Goal: Task Accomplishment & Management: Complete application form

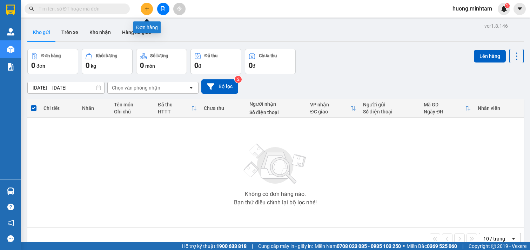
click at [141, 8] on button at bounding box center [147, 9] width 12 height 12
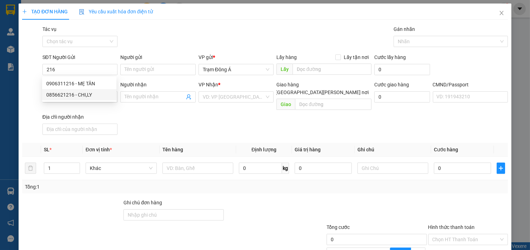
click at [83, 94] on div "0856621216 - CHI,LY" at bounding box center [79, 95] width 66 height 8
type input "0856621216"
type input "CHI,LY"
type input "0398986878"
type input "LY"
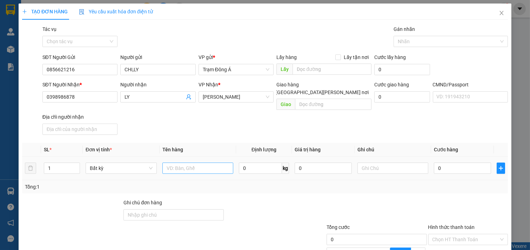
type input "0856621216"
click at [206, 163] on input "text" at bounding box center [197, 167] width 71 height 11
type input "1T 5KKG NP"
click at [367, 162] on input "text" at bounding box center [392, 167] width 71 height 11
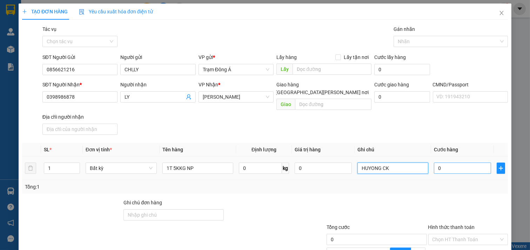
type input "HUYONG CK"
click at [434, 165] on input "0" at bounding box center [462, 167] width 57 height 11
type input "2"
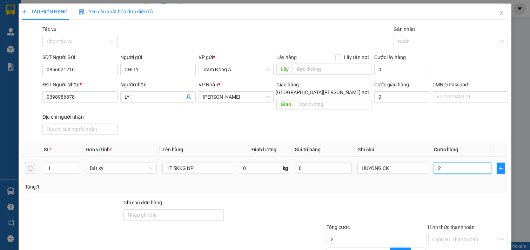
type input "25"
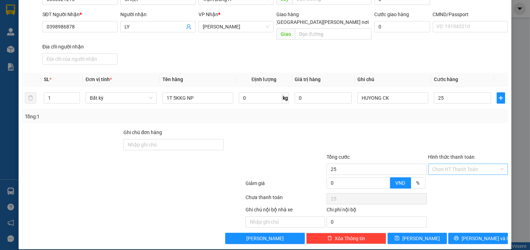
type input "25.000"
click at [461, 164] on input "Hình thức thanh toán" at bounding box center [465, 169] width 67 height 11
click at [455, 176] on div "Tại văn phòng" at bounding box center [463, 175] width 70 height 8
type input "0"
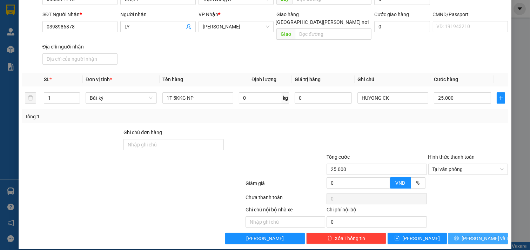
click at [478, 234] on span "[PERSON_NAME] và In" at bounding box center [486, 238] width 49 height 8
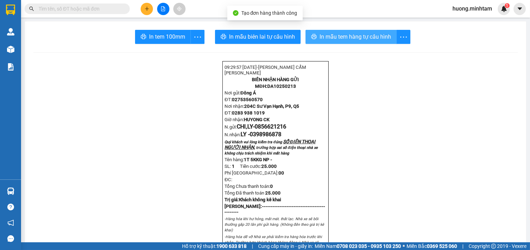
click at [358, 38] on span "In mẫu tem hàng tự cấu hình" at bounding box center [355, 36] width 72 height 9
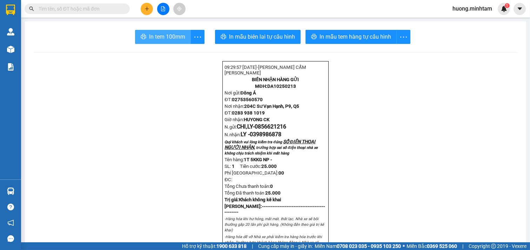
click at [151, 34] on span "In tem 100mm" at bounding box center [167, 36] width 36 height 9
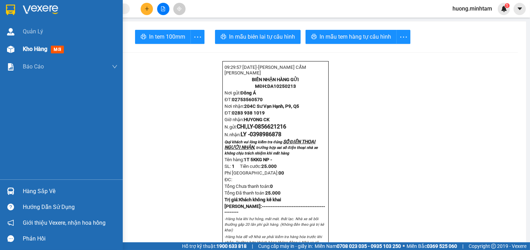
click at [25, 47] on span "Kho hàng" at bounding box center [35, 49] width 25 height 7
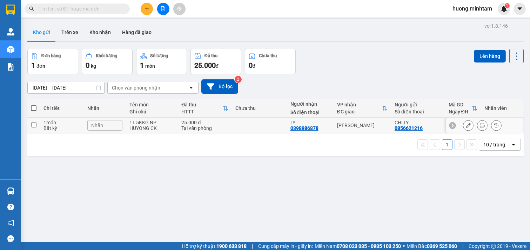
click at [35, 125] on input "checkbox" at bounding box center [33, 124] width 5 height 5
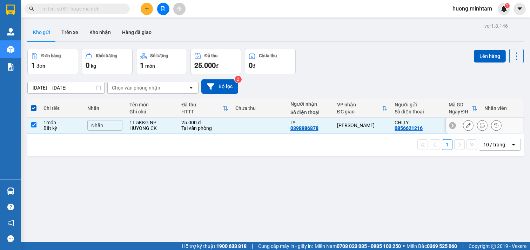
click at [35, 125] on input "checkbox" at bounding box center [33, 124] width 5 height 5
checkbox input "false"
